Goal: Check status: Check status

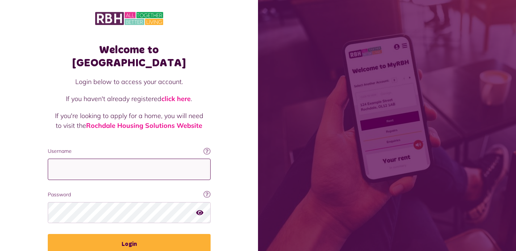
click at [151, 159] on input "Username" at bounding box center [129, 169] width 163 height 21
type input "**********"
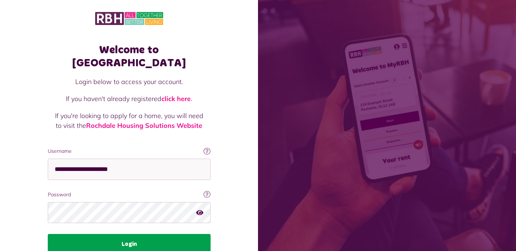
click at [133, 234] on button "Login" at bounding box center [129, 244] width 163 height 20
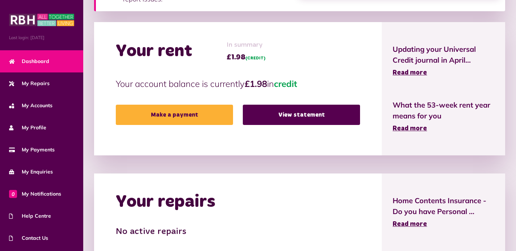
scroll to position [207, 0]
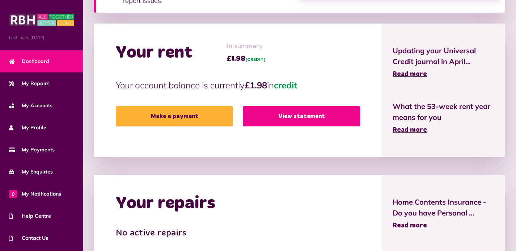
click at [299, 115] on link "View statement" at bounding box center [301, 116] width 117 height 20
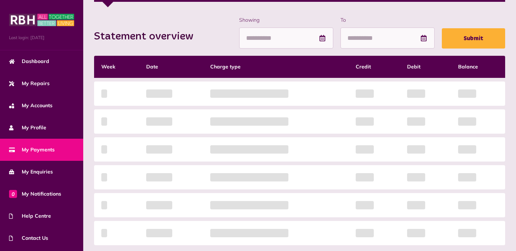
scroll to position [142, 0]
